Goal: Transaction & Acquisition: Subscribe to service/newsletter

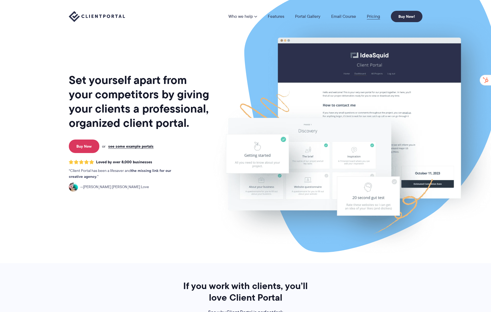
click at [372, 18] on link "Pricing" at bounding box center [373, 16] width 13 height 4
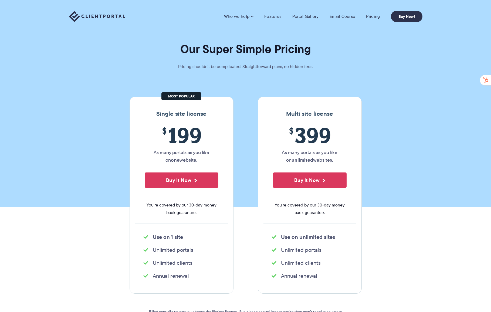
drag, startPoint x: 0, startPoint y: 0, endPoint x: 399, endPoint y: 90, distance: 409.1
click at [399, 90] on section "Our Super Simple Pricing Pricing shouldn't be complicated. Straightforward plan…" at bounding box center [245, 103] width 491 height 207
